Goal: Find specific page/section: Find specific page/section

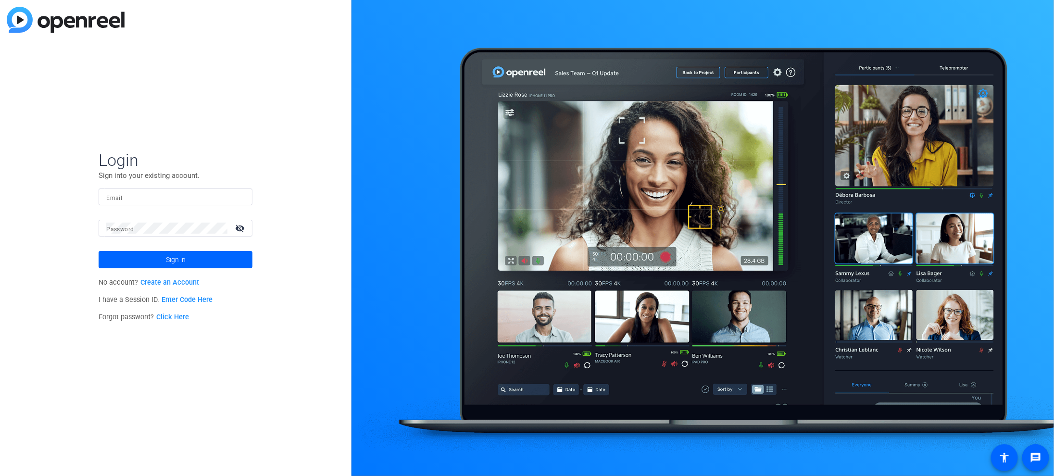
click at [122, 199] on input "Email" at bounding box center [175, 197] width 138 height 12
type input "jbarber@reingold.com"
click at [73, 227] on div "Login Sign into your existing account. Email jbarber@reingold.com Password visi…" at bounding box center [175, 238] width 351 height 476
click at [99, 251] on button "Sign in" at bounding box center [176, 259] width 154 height 17
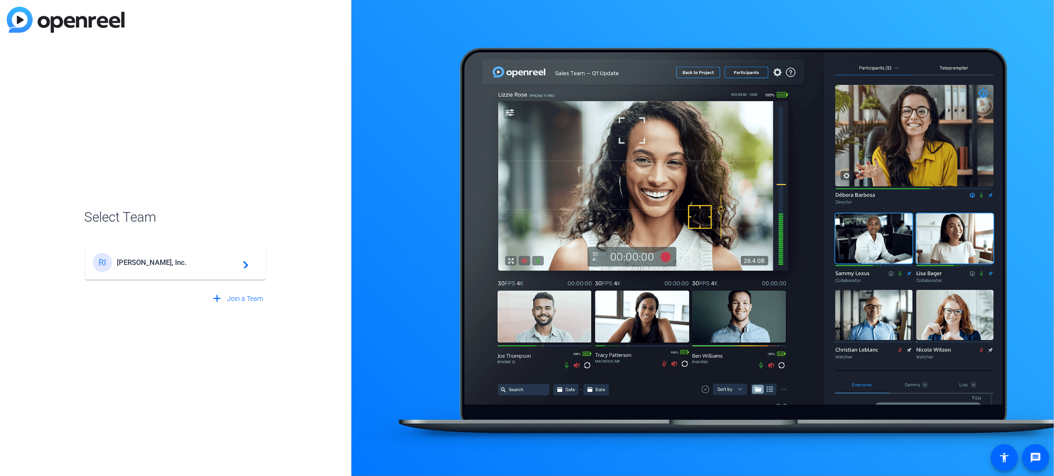
click at [149, 262] on span "Reingold, Inc." at bounding box center [177, 262] width 120 height 9
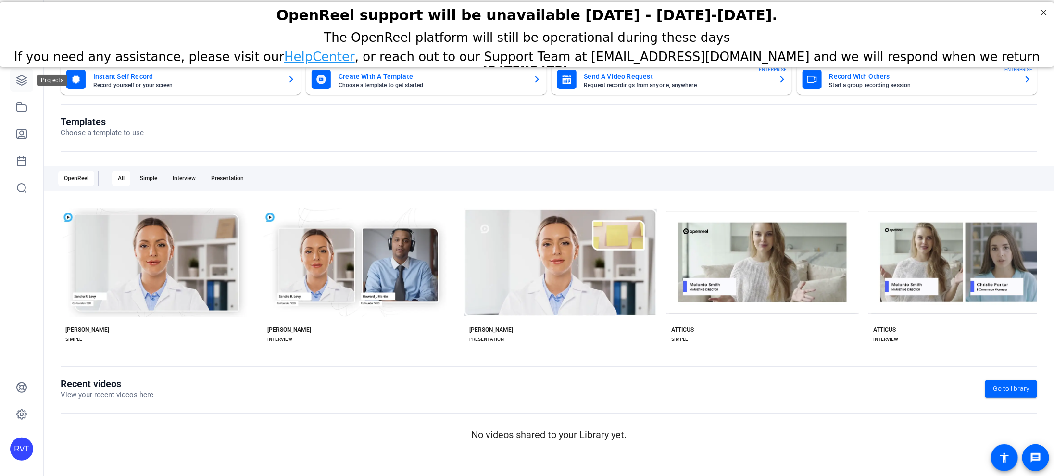
click at [19, 78] on icon at bounding box center [22, 80] width 12 height 12
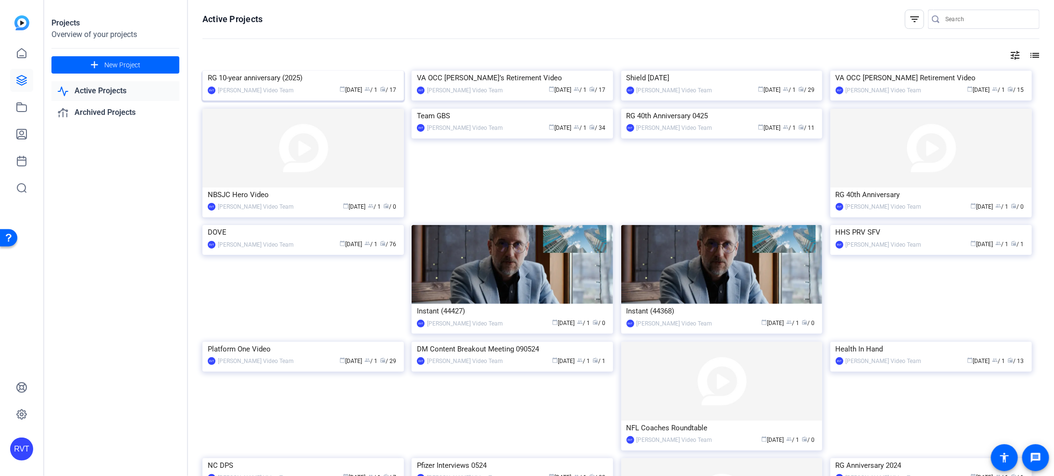
scroll to position [0, 0]
click at [268, 85] on div "RG 10-year anniversary (2025)" at bounding box center [303, 77] width 191 height 14
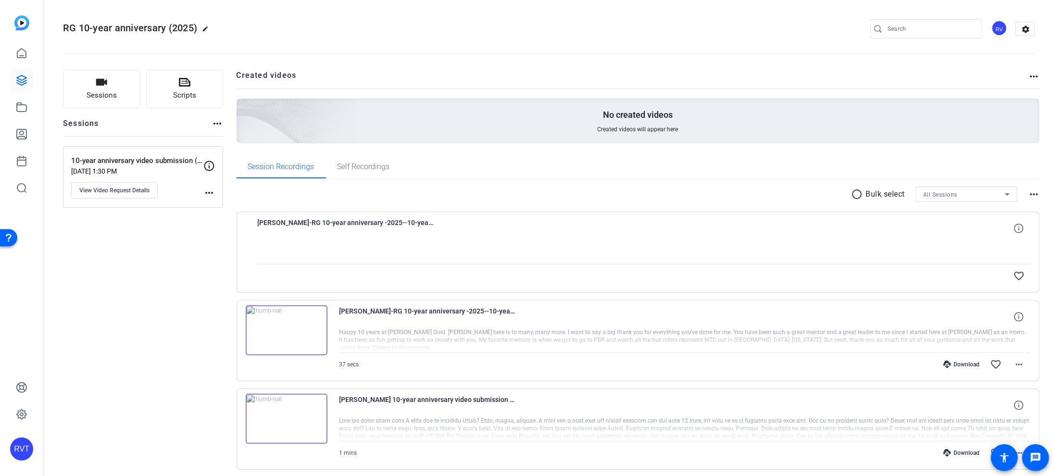
click at [720, 258] on div at bounding box center [644, 252] width 773 height 24
click at [370, 221] on span "[PERSON_NAME]-RG 10-year anniversary -2025--10-year anniversary video submissio…" at bounding box center [347, 228] width 178 height 23
click at [271, 246] on div at bounding box center [644, 252] width 773 height 24
